Goal: Check status: Check status

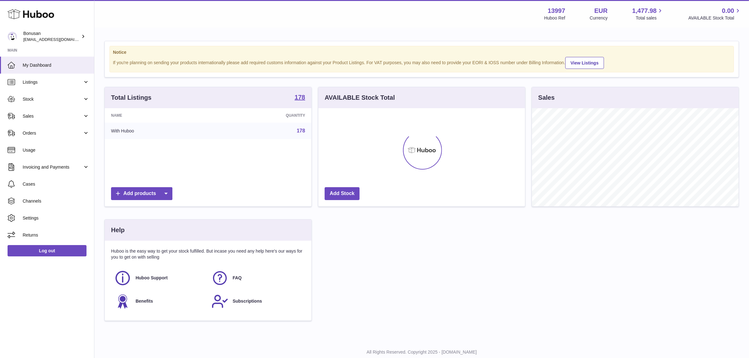
scroll to position [98, 207]
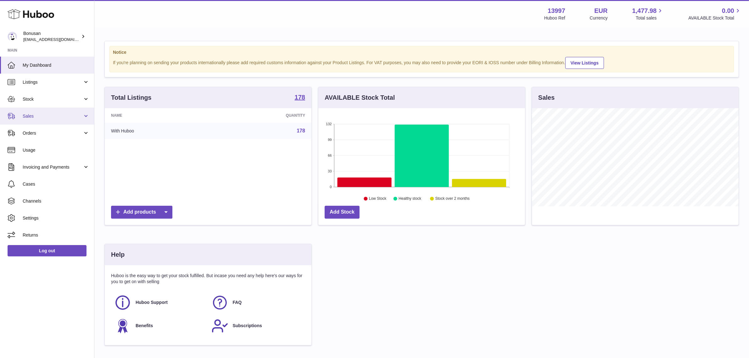
click at [45, 108] on link "Sales" at bounding box center [47, 116] width 94 height 17
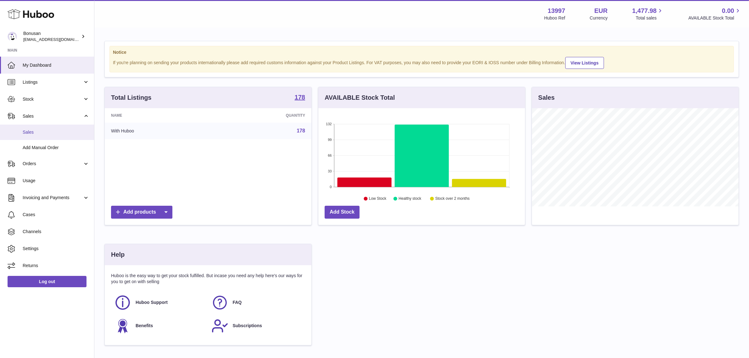
click at [50, 131] on span "Sales" at bounding box center [56, 132] width 67 height 6
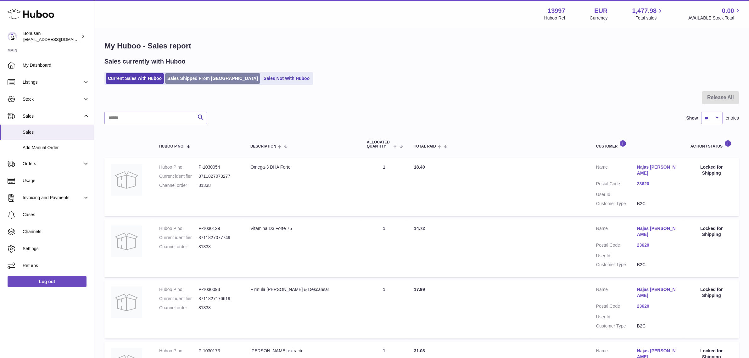
click at [208, 81] on link "Sales Shipped From [GEOGRAPHIC_DATA]" at bounding box center [212, 78] width 95 height 10
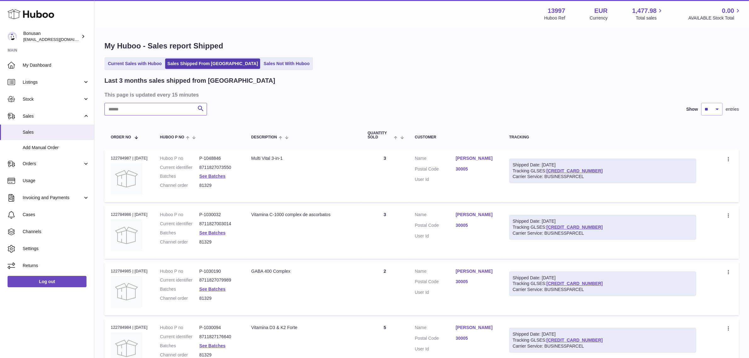
click at [154, 111] on input "text" at bounding box center [155, 109] width 103 height 13
paste input "*****"
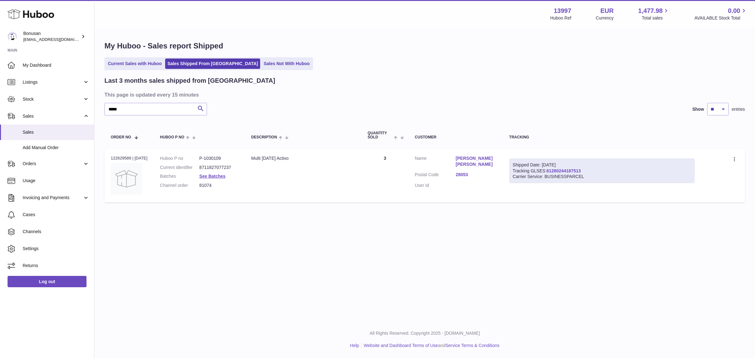
drag, startPoint x: 600, startPoint y: 172, endPoint x: 553, endPoint y: 171, distance: 46.3
click at [553, 171] on div "Shipped Date: [DATE] Tracking GLSES: 61280244187513 Carrier Service: BUSINESSPA…" at bounding box center [603, 171] width 186 height 25
copy link "61280244187513"
drag, startPoint x: 124, startPoint y: 106, endPoint x: 92, endPoint y: 106, distance: 32.1
click at [92, 106] on div "Huboo Bonusan [EMAIL_ADDRESS][DOMAIN_NAME] Main My Dashboard Listings Not with …" at bounding box center [377, 179] width 755 height 358
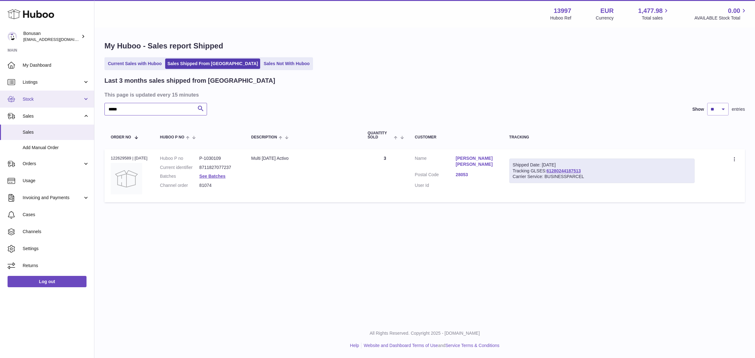
paste input "text"
drag, startPoint x: 589, startPoint y: 170, endPoint x: 553, endPoint y: 170, distance: 36.5
click at [553, 170] on div "Shipped Date: [DATE] Tracking GLSES: 61280243572767 Carrier Service: BUSINESSPA…" at bounding box center [603, 171] width 186 height 25
click at [553, 171] on link "61280243572767" at bounding box center [564, 170] width 34 height 5
click at [629, 173] on div "Shipped Date: [DATE] Tracking GLSES: 61280243572767 Carrier Service: BUSINESSPA…" at bounding box center [603, 171] width 186 height 25
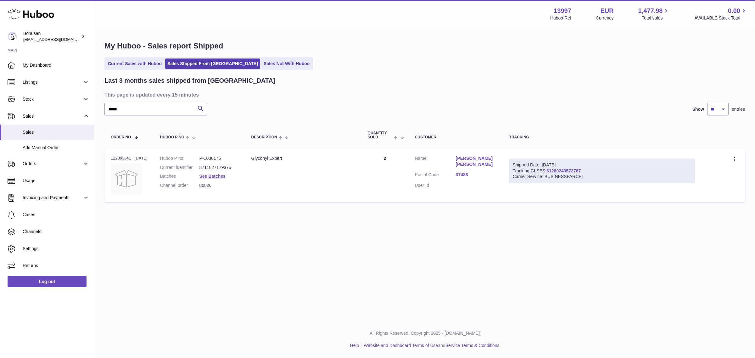
drag, startPoint x: 591, startPoint y: 169, endPoint x: 551, endPoint y: 172, distance: 40.1
click at [551, 172] on div "Shipped Date: [DATE] Tracking GLSES: 61280243572767 Carrier Service: BUSINESSPA…" at bounding box center [603, 171] width 186 height 25
copy link "61280243572767"
click at [605, 149] on td "Shipped Date: [DATE] Tracking GLSES: 61280243572767 Carrier Service: BUSINESSPA…" at bounding box center [602, 175] width 198 height 53
drag, startPoint x: 589, startPoint y: 169, endPoint x: 551, endPoint y: 169, distance: 38.1
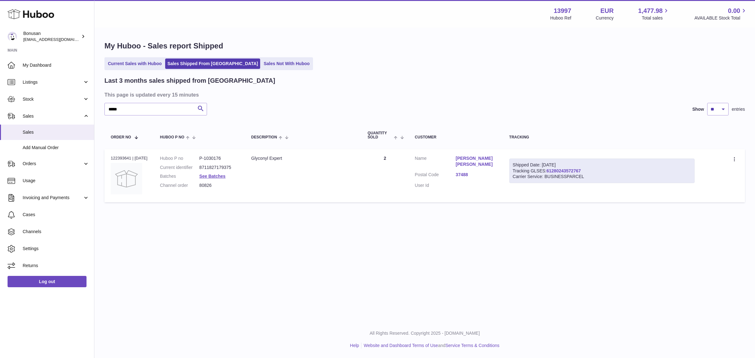
click at [551, 169] on div "Shipped Date: [DATE] Tracking GLSES: 61280243572767 Carrier Service: BUSINESSPA…" at bounding box center [603, 171] width 186 height 25
copy link "61280243572767"
drag, startPoint x: 138, startPoint y: 109, endPoint x: 84, endPoint y: 109, distance: 53.8
click at [84, 109] on div "Huboo Bonusan [EMAIL_ADDRESS][DOMAIN_NAME] Main My Dashboard Listings Not with …" at bounding box center [377, 179] width 755 height 358
paste input "text"
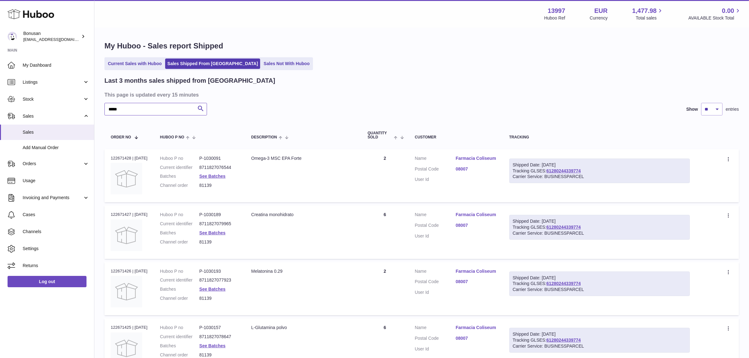
type input "*****"
drag, startPoint x: 588, startPoint y: 169, endPoint x: 551, endPoint y: 172, distance: 36.7
click at [551, 172] on div "Shipped Date: [DATE] Tracking GLSES: 61280244339774 Carrier Service: BUSINESSPA…" at bounding box center [600, 171] width 181 height 25
copy link "61280244339774"
